Goal: Navigation & Orientation: Find specific page/section

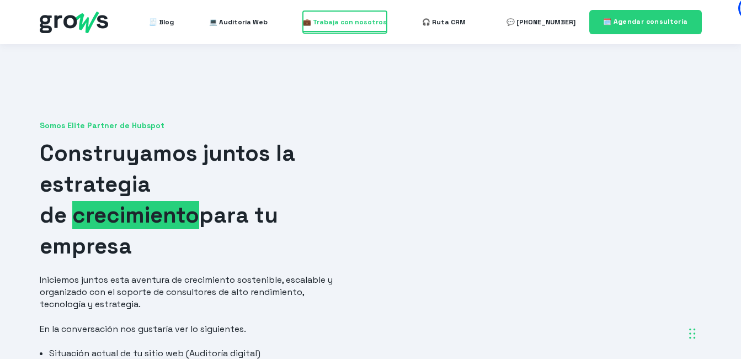
click at [355, 25] on span "💼 Trabaja con nosotros" at bounding box center [345, 22] width 84 height 22
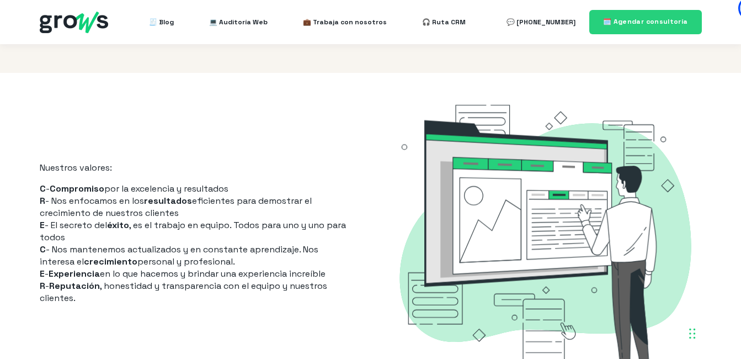
scroll to position [441, 0]
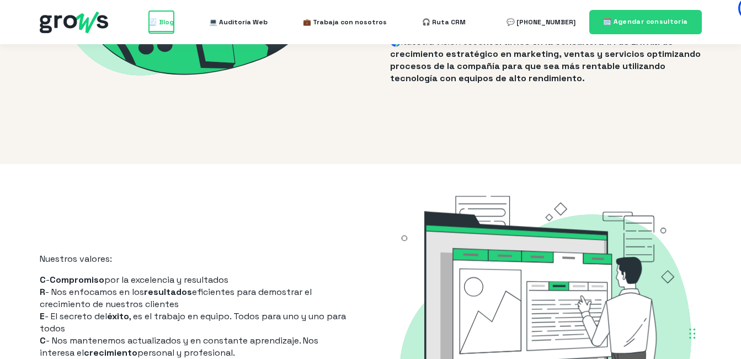
click at [165, 19] on span "🧾 Blog" at bounding box center [161, 22] width 25 height 22
